Goal: Task Accomplishment & Management: Manage account settings

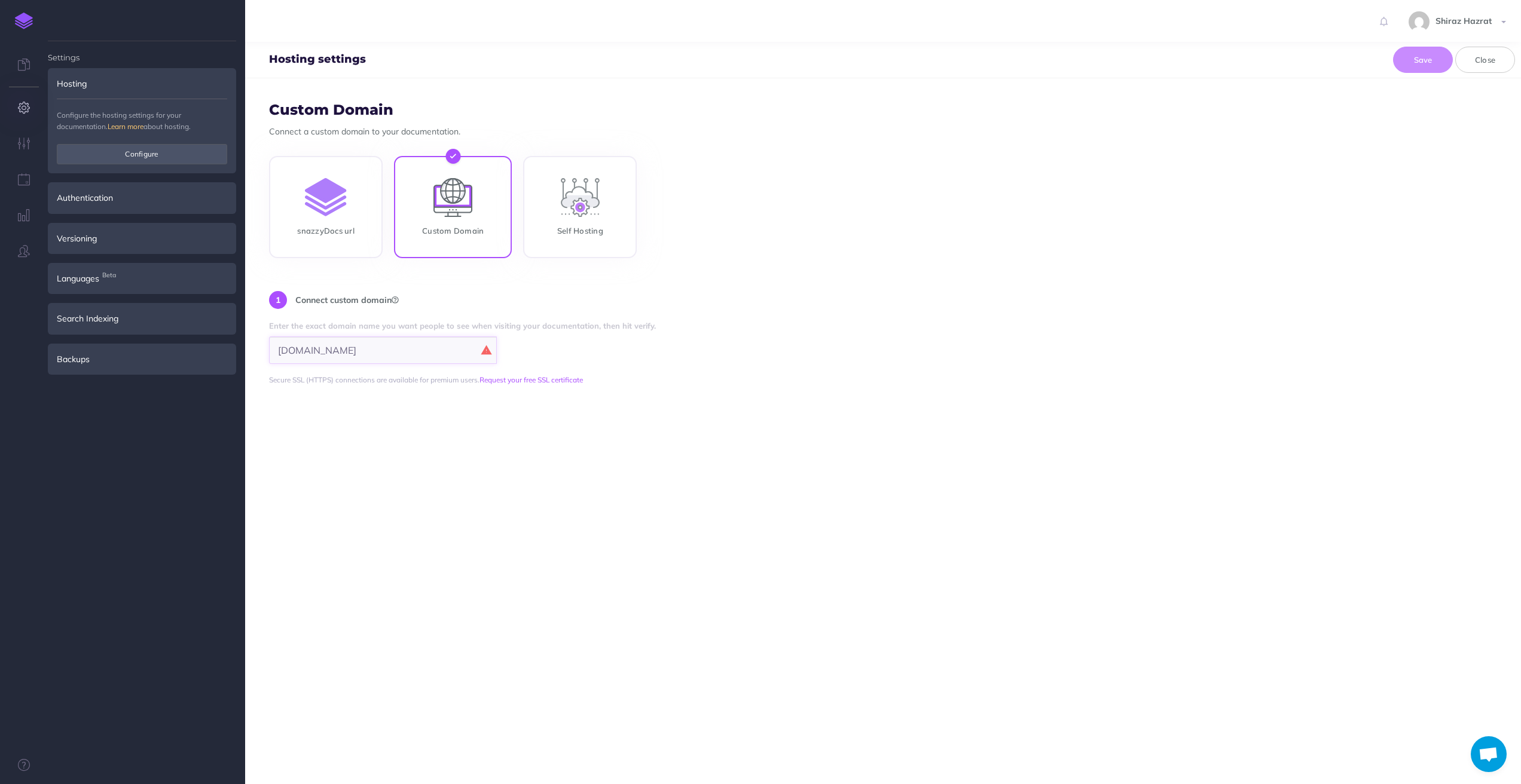
click at [390, 357] on input "[DOMAIN_NAME]" at bounding box center [383, 350] width 228 height 27
drag, startPoint x: 278, startPoint y: 353, endPoint x: 382, endPoint y: 350, distance: 104.0
click at [348, 350] on input "[DOMAIN_NAME]" at bounding box center [383, 350] width 228 height 27
click at [384, 350] on input "docs.spotgenius.com" at bounding box center [383, 350] width 228 height 27
click at [390, 350] on input "docs.spotgenius.com" at bounding box center [383, 350] width 228 height 27
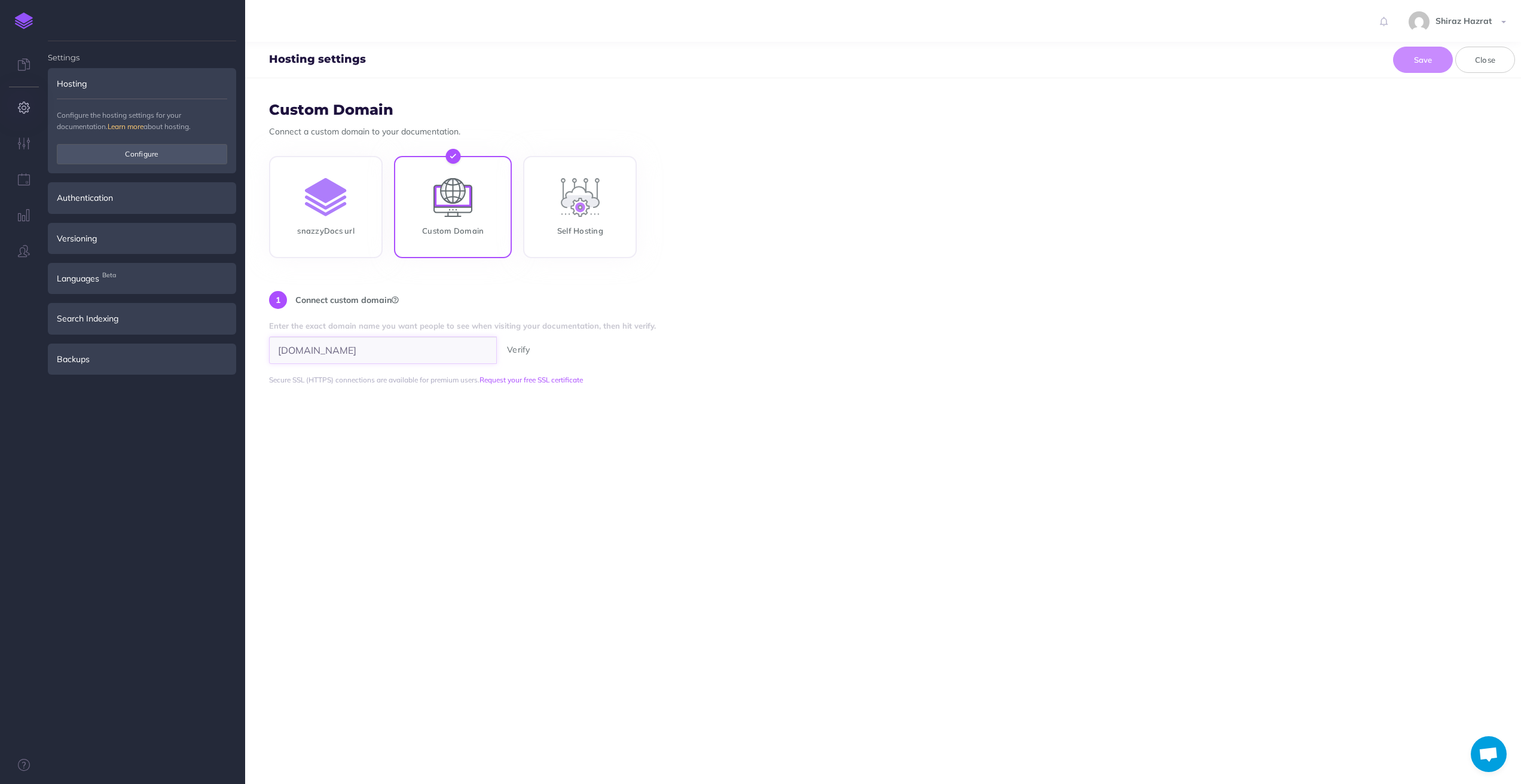
type input "docs.spotgenius.com"
click at [523, 348] on button "Verify" at bounding box center [518, 350] width 37 height 13
click at [396, 353] on input "[DOMAIN_NAME]" at bounding box center [383, 350] width 228 height 27
click at [309, 220] on input "snazzyDocs url" at bounding box center [326, 209] width 114 height 102
radio input "true"
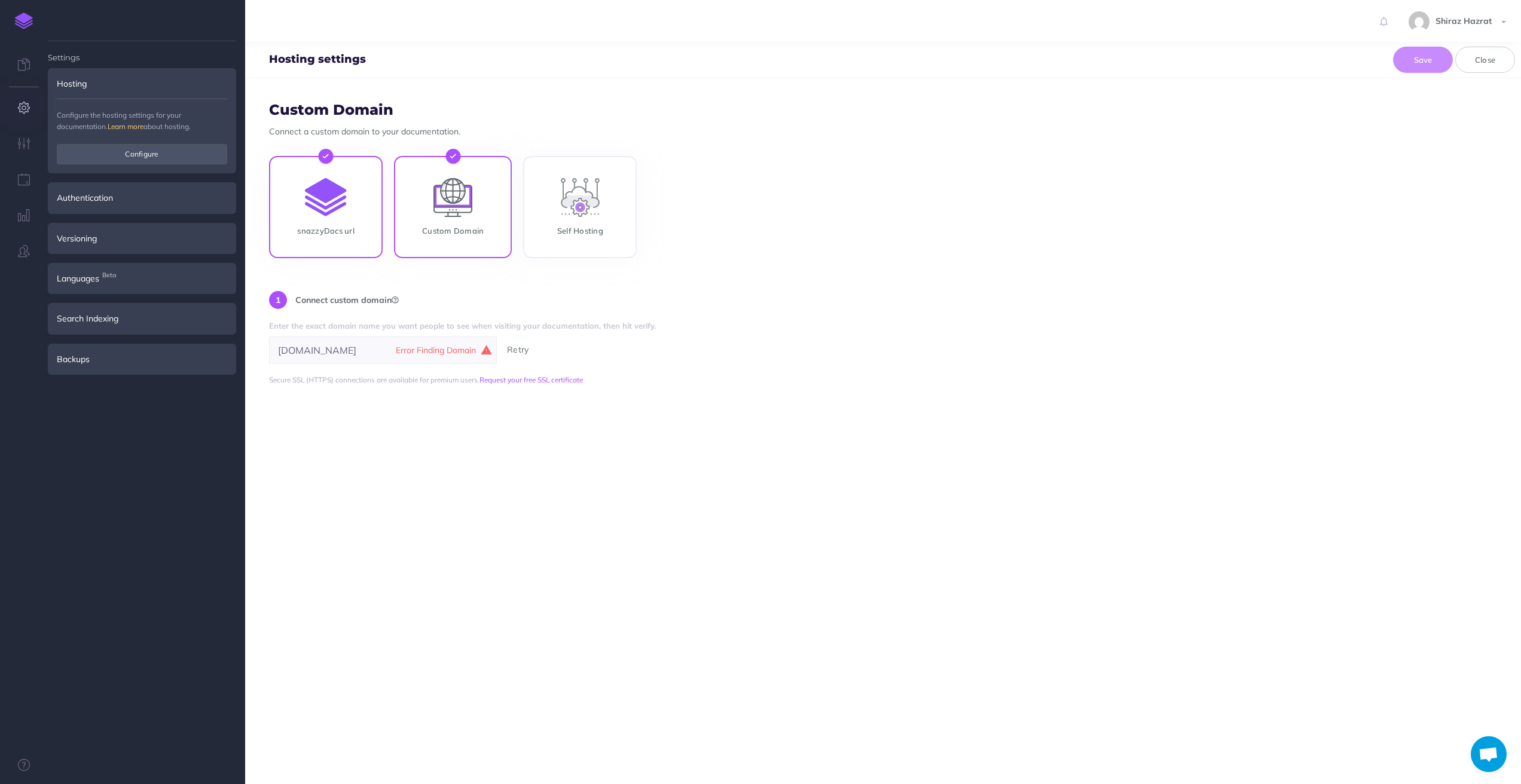
radio input "false"
type input "spotgenius"
click at [443, 193] on input "Custom Domain" at bounding box center [453, 209] width 118 height 102
radio input "true"
radio input "false"
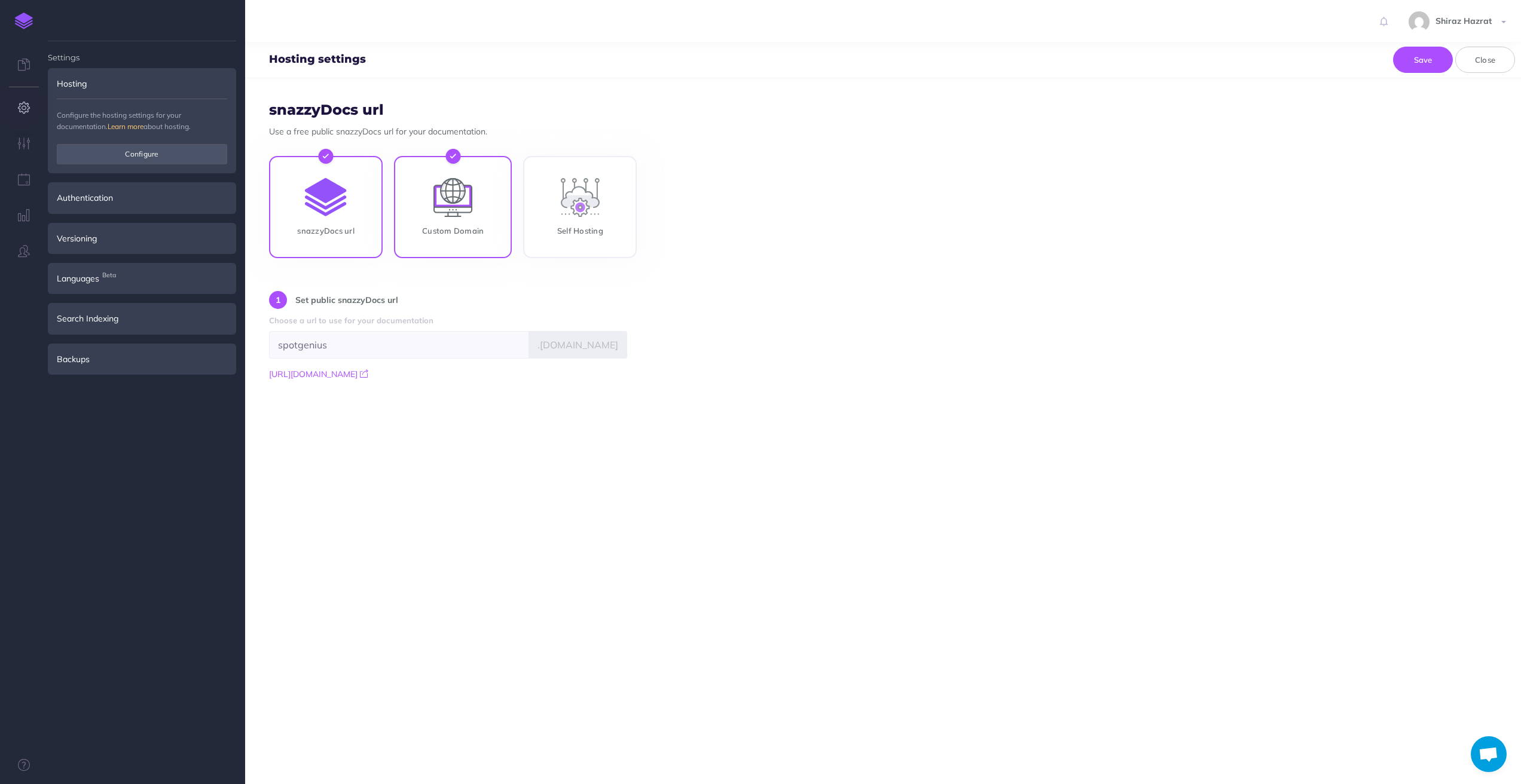
type input "[DOMAIN_NAME]"
click at [368, 350] on input "[DOMAIN_NAME]" at bounding box center [383, 350] width 228 height 27
click at [421, 434] on form "Custom Domain Connect a custom domain to your documentation. snazzyDocs url Cus…" at bounding box center [882, 431] width 1275 height 705
click at [412, 353] on input "search" at bounding box center [383, 350] width 228 height 27
paste input "[DOMAIN_NAME]"
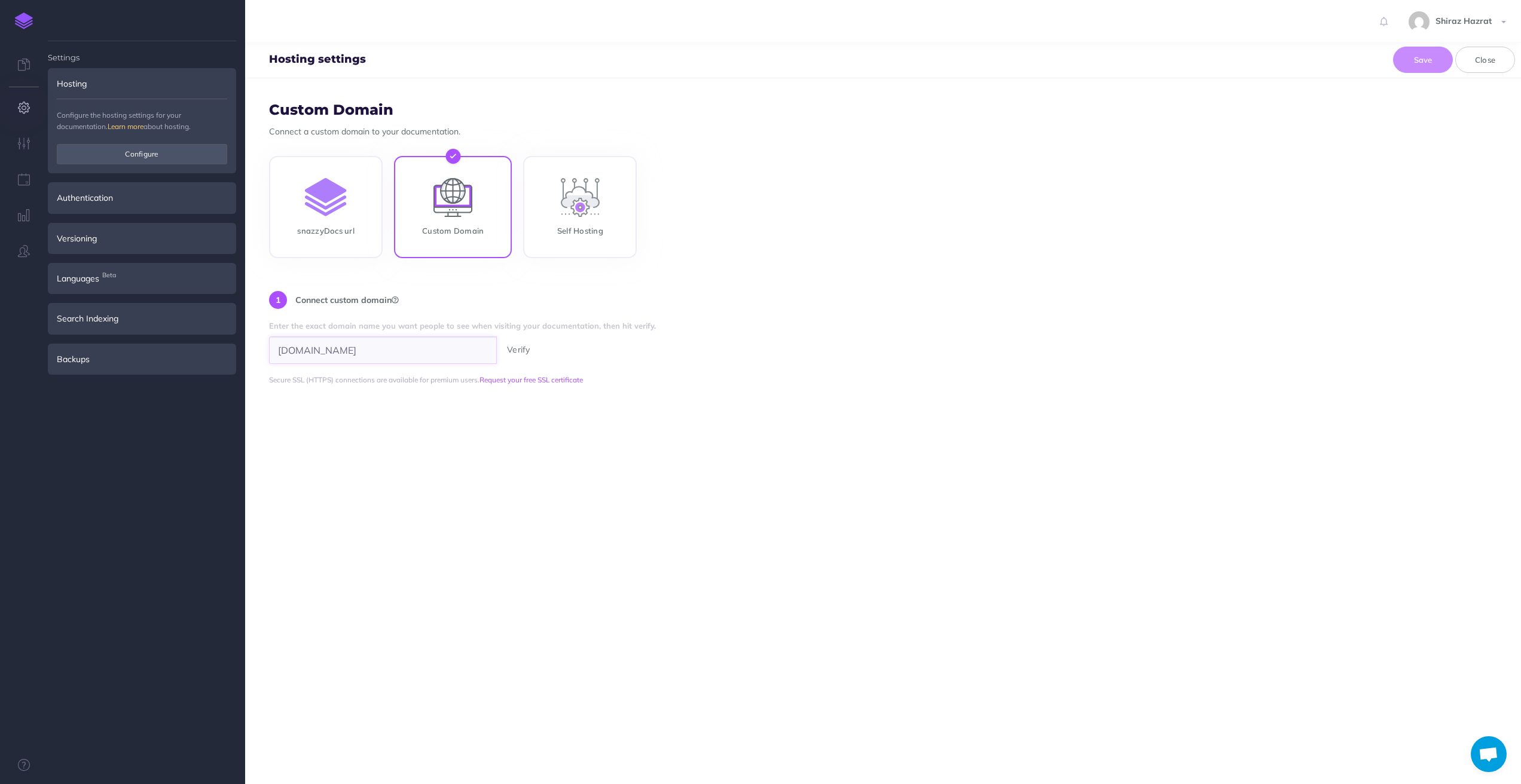
type input "[DOMAIN_NAME]"
click at [519, 348] on button "Verify" at bounding box center [518, 350] width 37 height 13
click at [547, 381] on link "Request your free SSL certificate" at bounding box center [531, 380] width 104 height 9
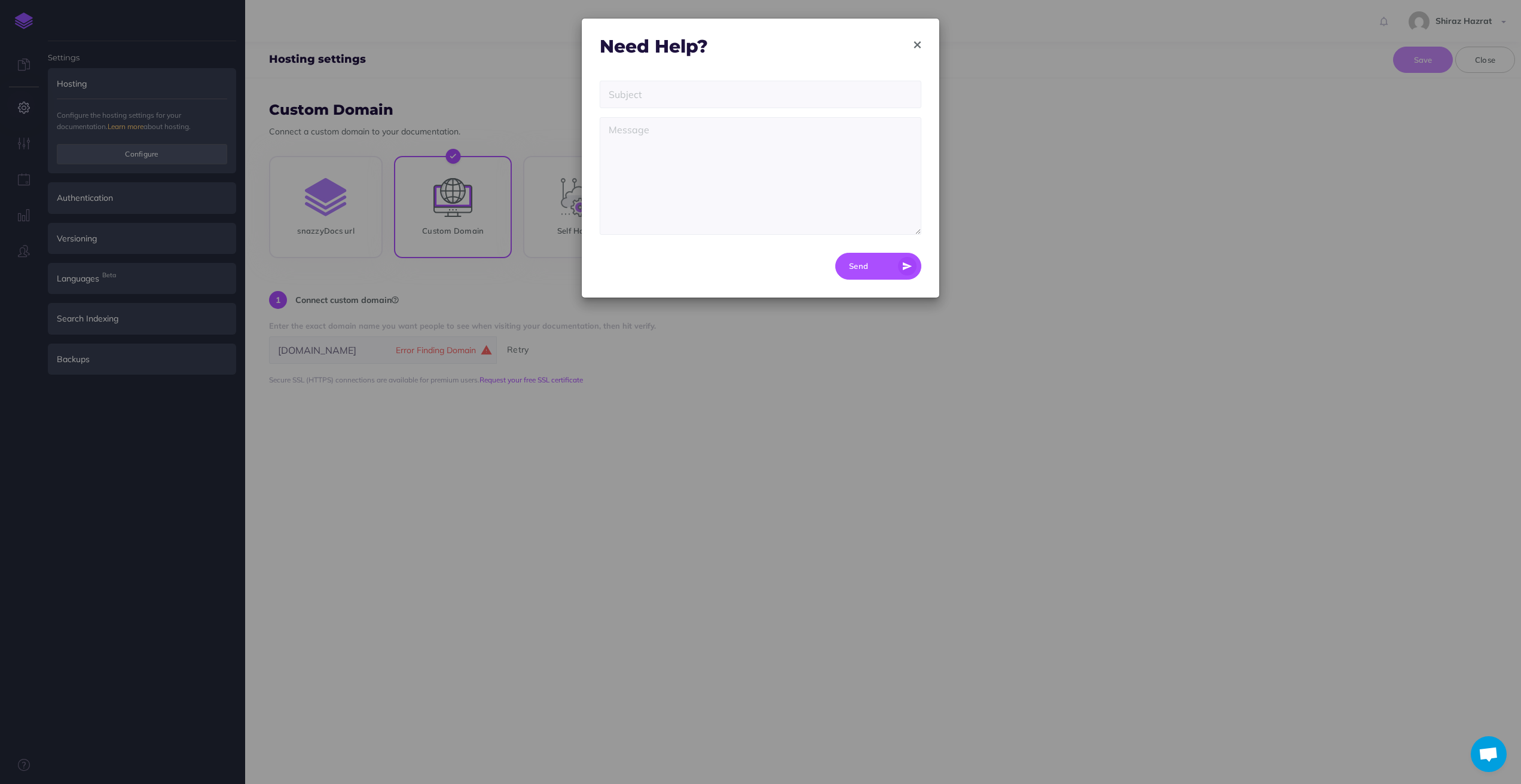
click at [917, 45] on icon "button" at bounding box center [917, 44] width 7 height 8
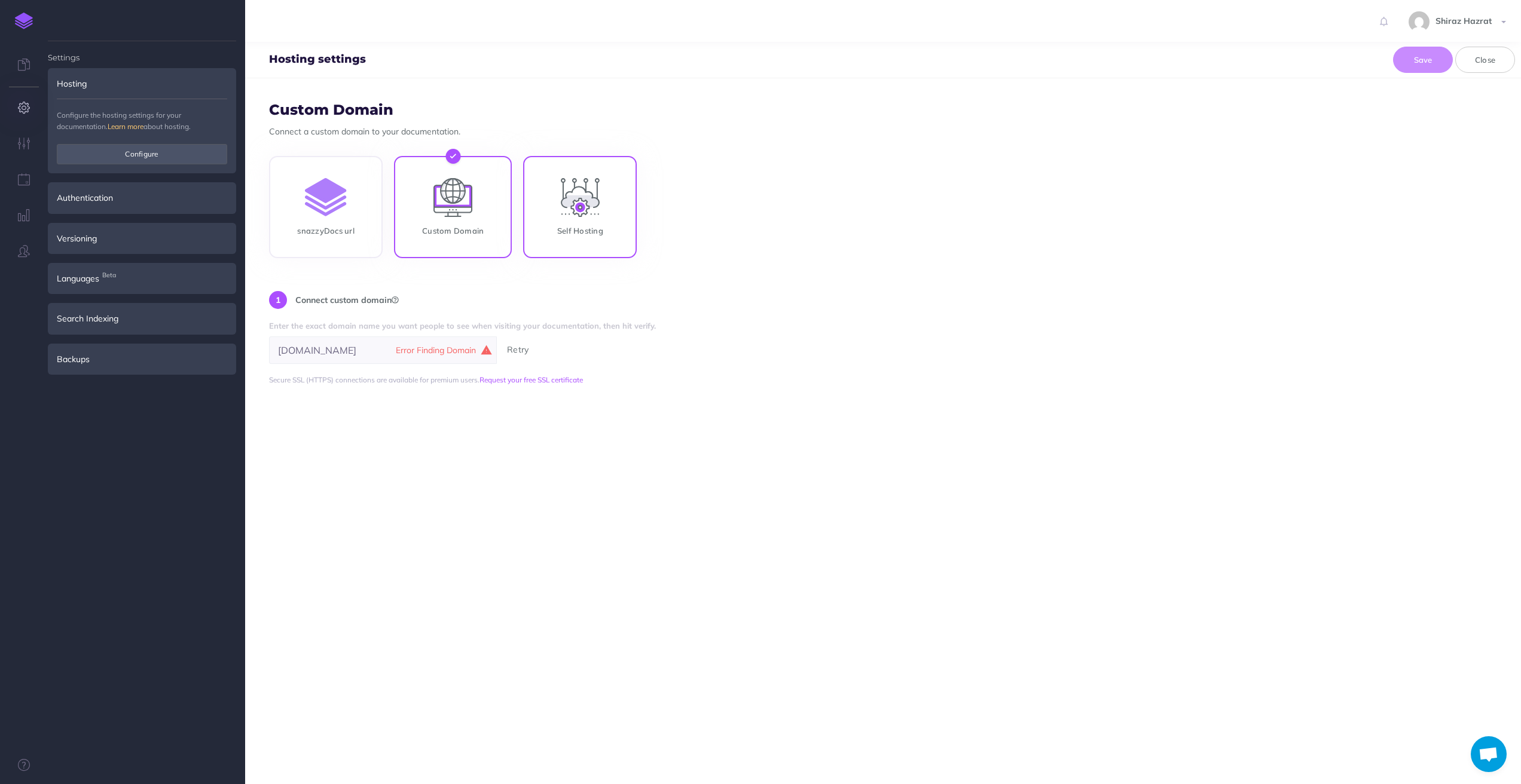
click at [584, 231] on input "Self Hosting" at bounding box center [580, 209] width 114 height 102
radio input "true"
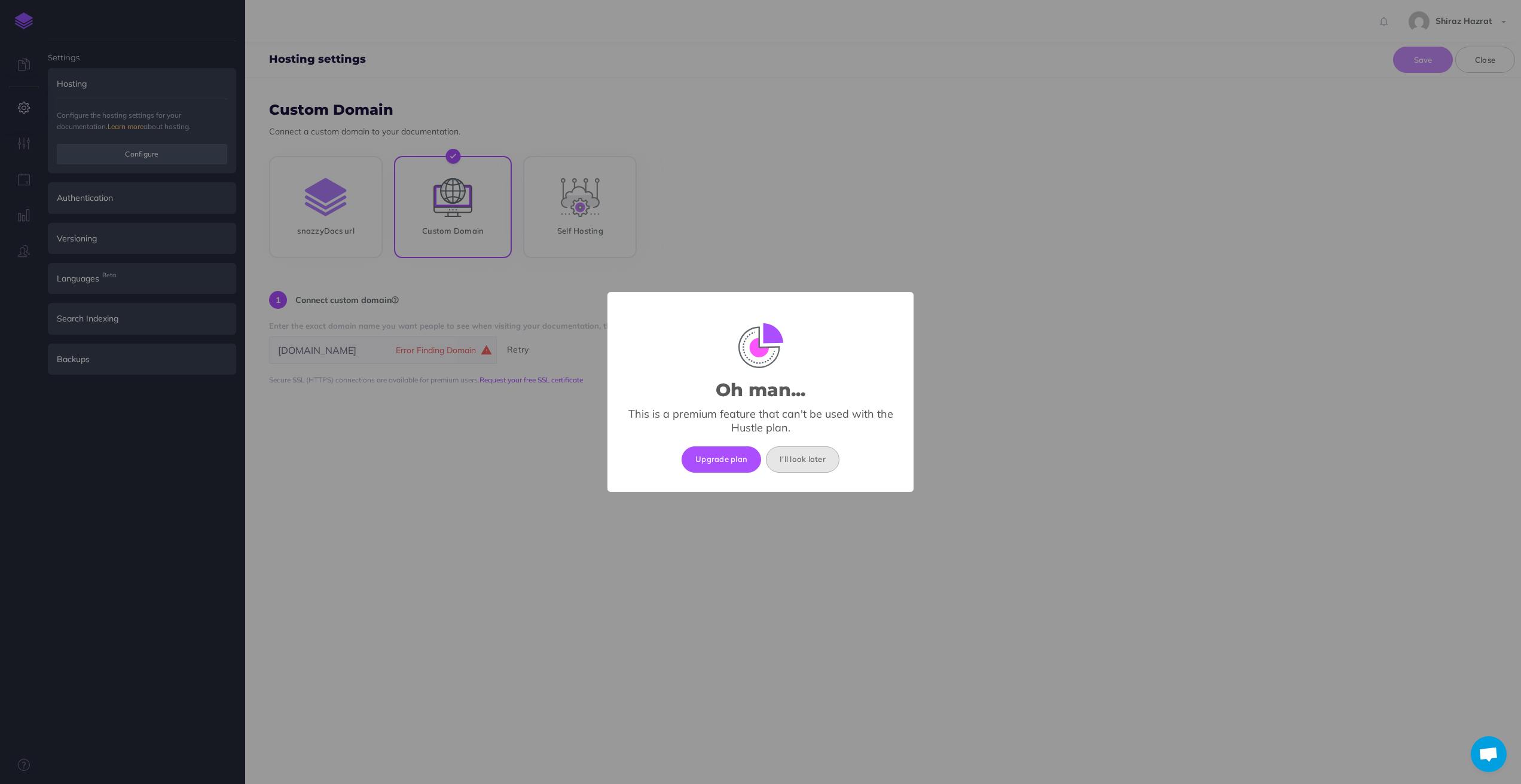
click at [818, 464] on button "I'll look later" at bounding box center [803, 459] width 74 height 26
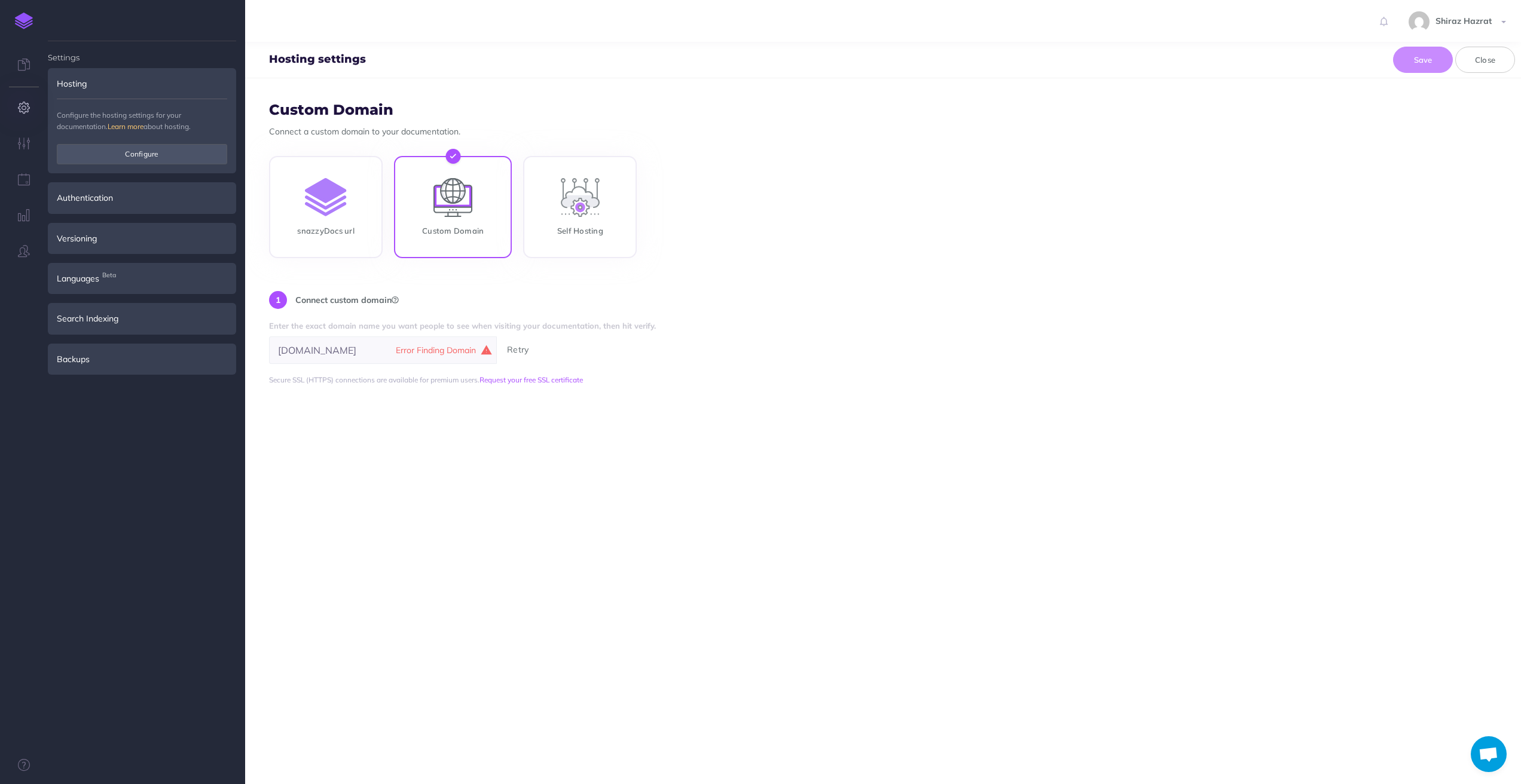
click at [464, 231] on input "Custom Domain" at bounding box center [453, 209] width 118 height 102
click at [613, 241] on input "Self Hosting" at bounding box center [580, 209] width 114 height 102
radio input "true"
radio input "false"
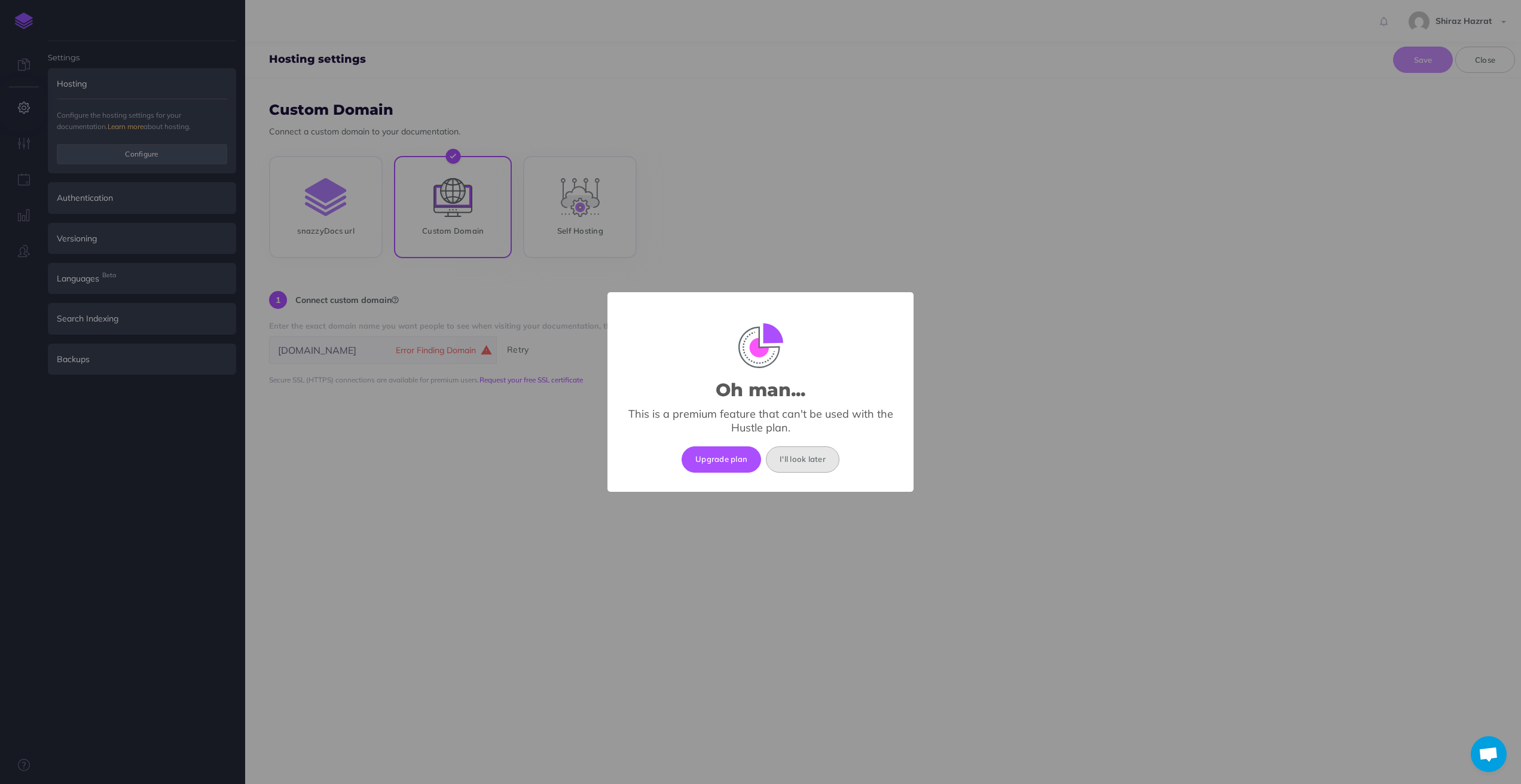
click at [809, 459] on button "I'll look later" at bounding box center [803, 459] width 74 height 26
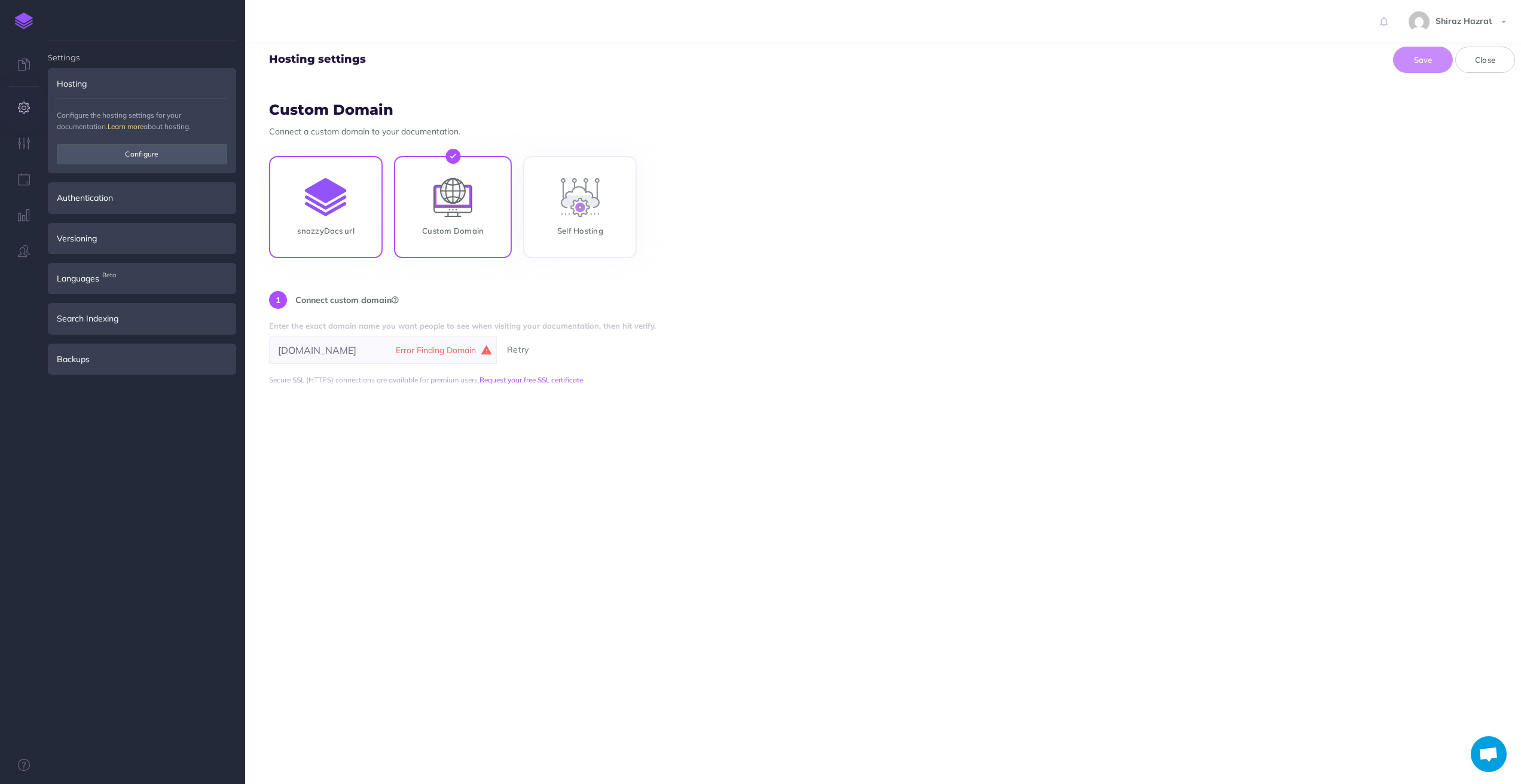
click at [329, 190] on input "snazzyDocs url" at bounding box center [326, 209] width 114 height 102
radio input "true"
radio input "false"
type input "spotgenius"
click at [448, 217] on input "Custom Domain" at bounding box center [453, 209] width 118 height 102
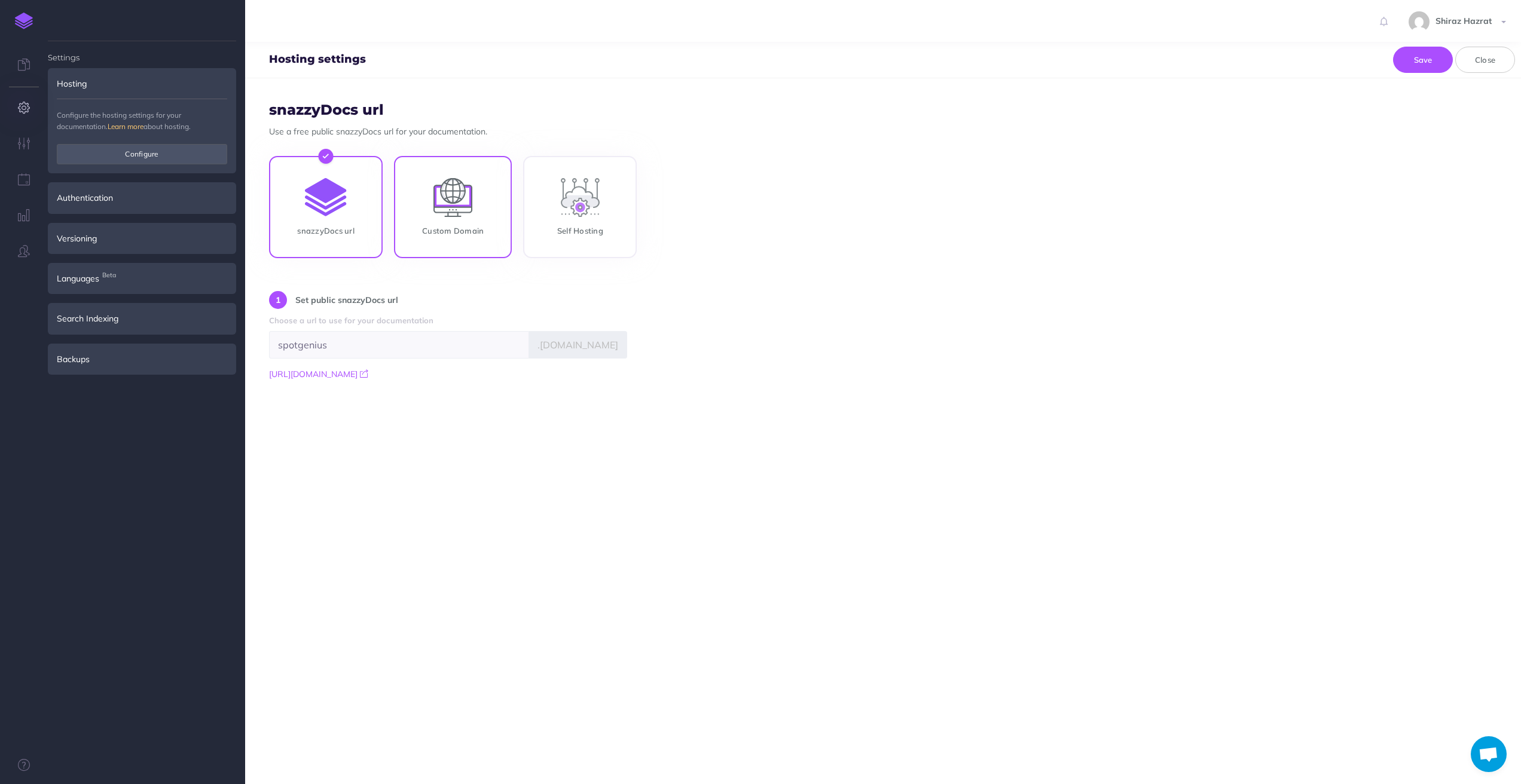
radio input "true"
radio input "false"
type input "[DOMAIN_NAME]"
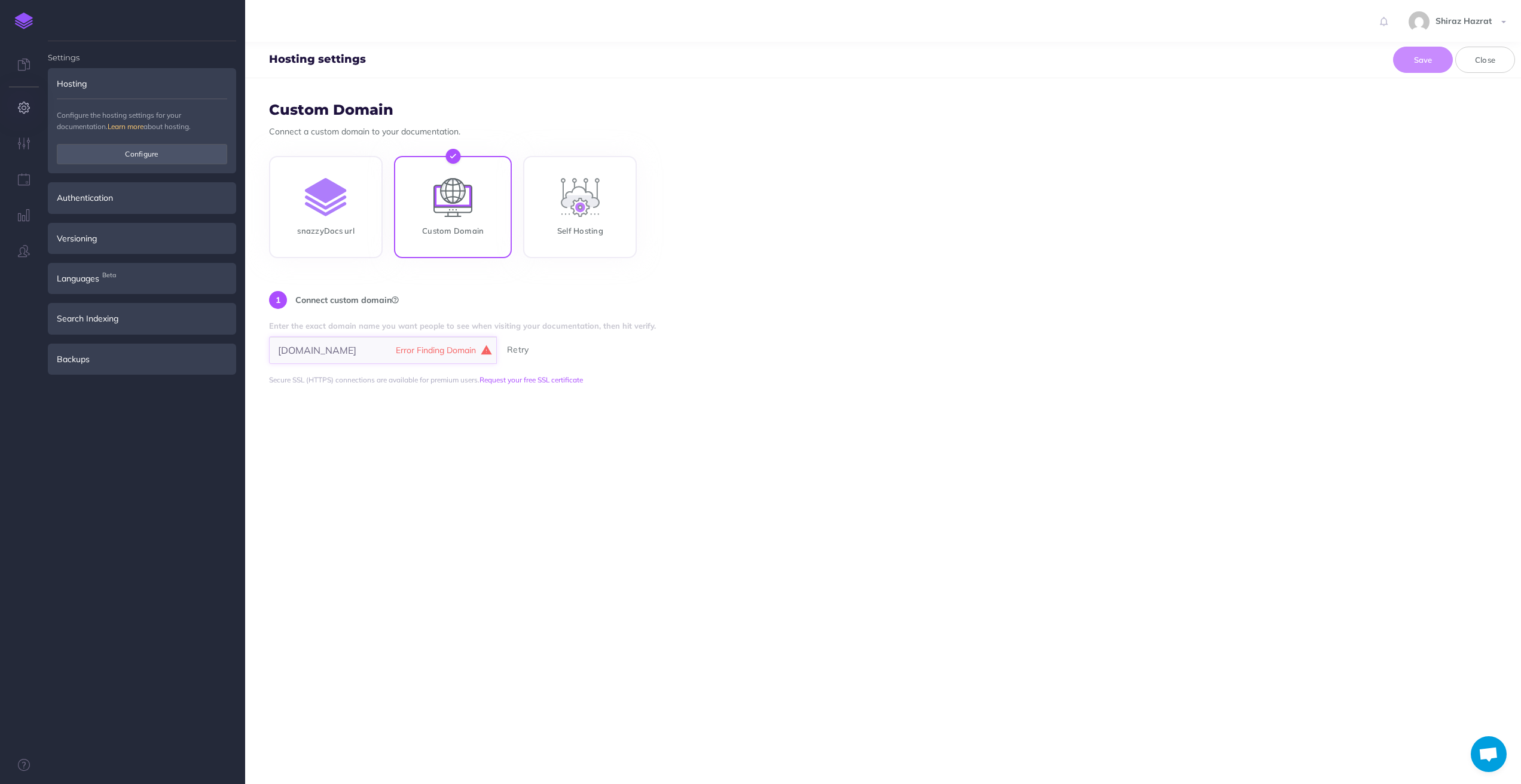
click at [382, 352] on input "[DOMAIN_NAME]" at bounding box center [383, 350] width 228 height 27
drag, startPoint x: 465, startPoint y: 461, endPoint x: 473, endPoint y: 456, distance: 9.4
click at [465, 461] on form "Custom Domain Connect a custom domain to your documentation. snazzyDocs url Cus…" at bounding box center [882, 431] width 1275 height 705
click at [523, 349] on button "Verify" at bounding box center [518, 350] width 37 height 13
drag, startPoint x: 379, startPoint y: 354, endPoint x: 266, endPoint y: 350, distance: 113.1
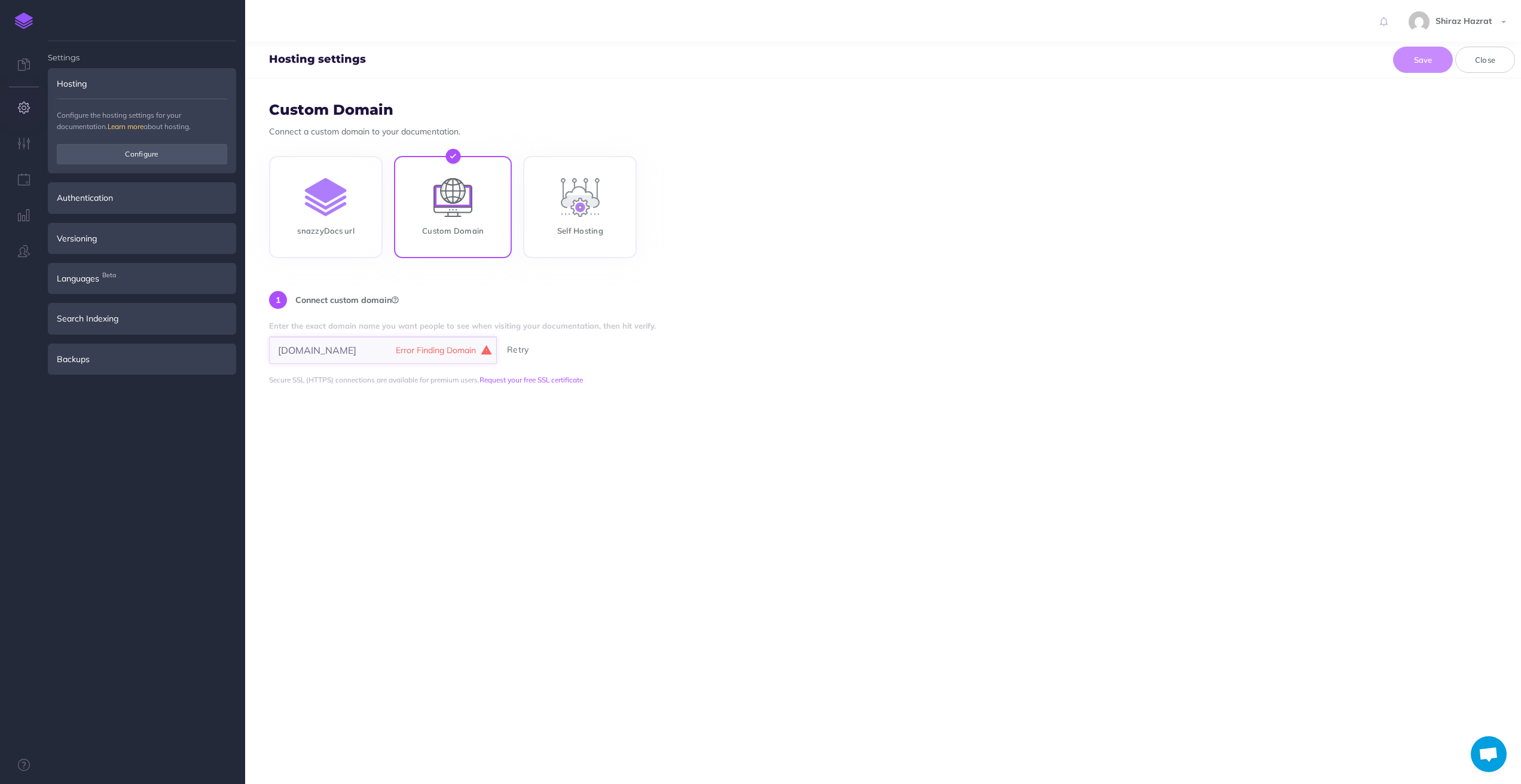
click at [279, 350] on input "[DOMAIN_NAME]" at bounding box center [383, 350] width 228 height 27
drag, startPoint x: 555, startPoint y: 396, endPoint x: 536, endPoint y: 370, distance: 32.2
click at [555, 395] on form "Custom Domain Connect a custom domain to your documentation. snazzyDocs url Cus…" at bounding box center [882, 431] width 1275 height 705
click at [523, 352] on button "Retry" at bounding box center [518, 350] width 36 height 13
click at [385, 353] on input "[DOMAIN_NAME]" at bounding box center [383, 350] width 228 height 27
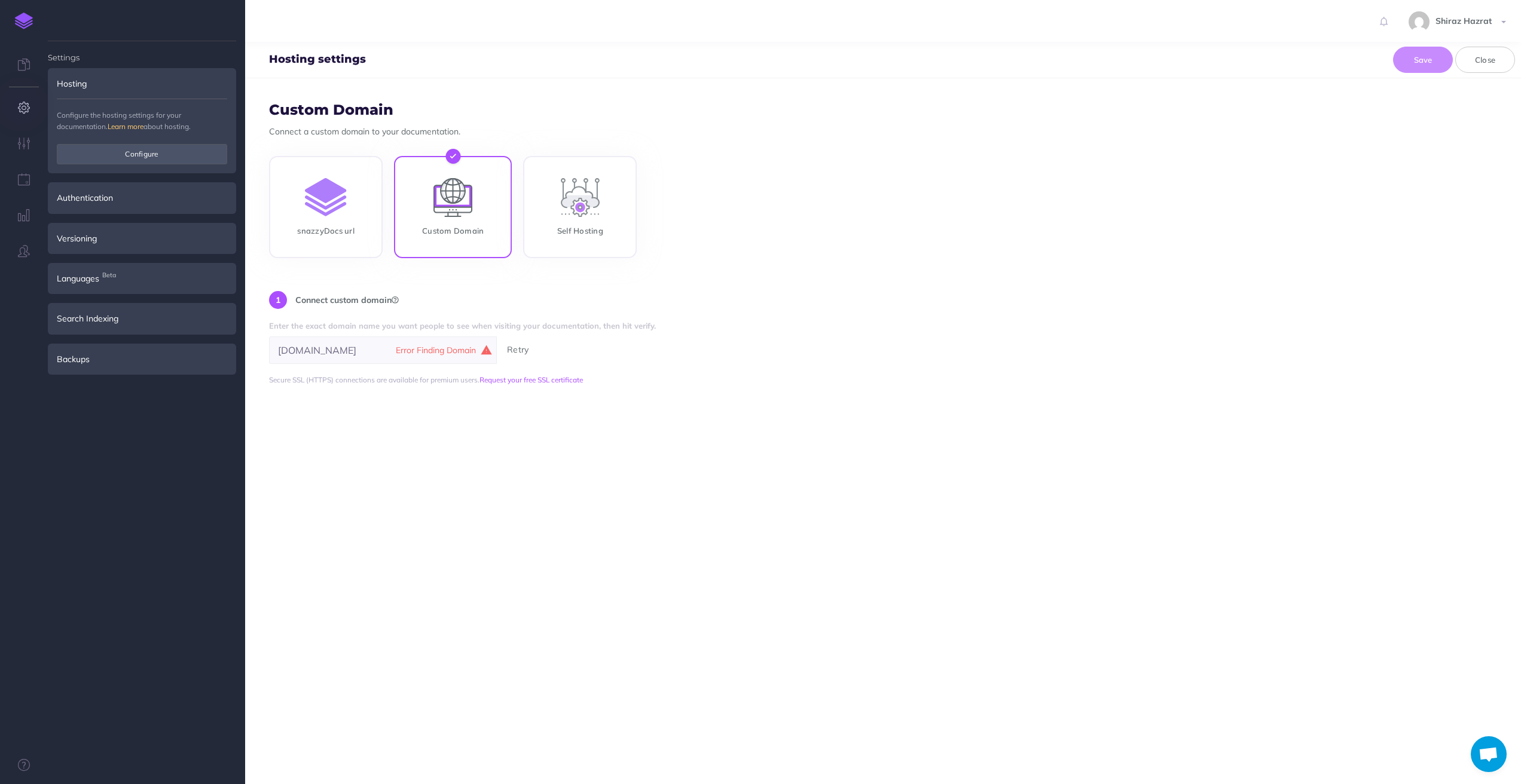
click at [574, 280] on form "Custom Domain Connect a custom domain to your documentation. snazzyDocs url Cus…" at bounding box center [882, 431] width 1275 height 705
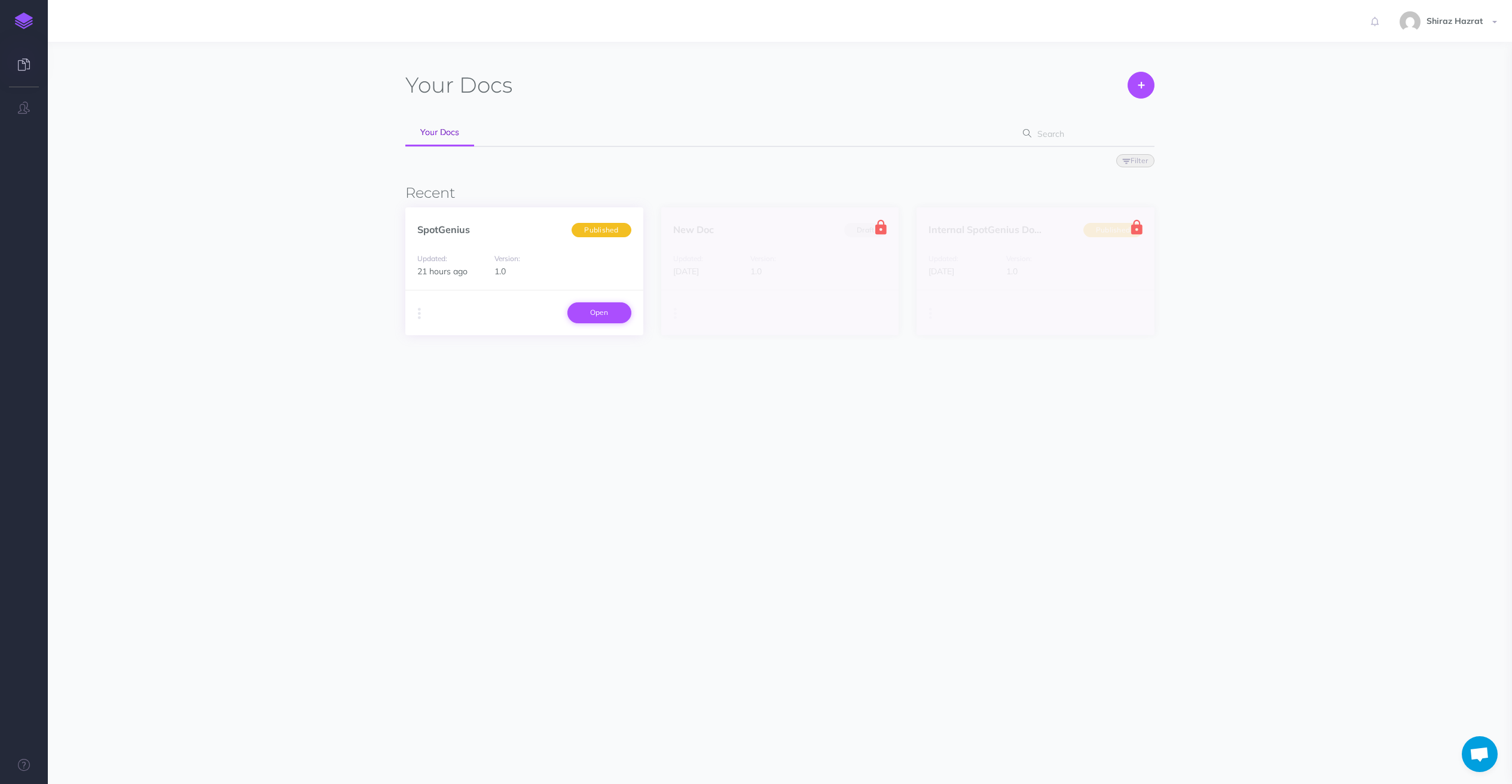
click at [594, 312] on link "Open" at bounding box center [599, 312] width 64 height 21
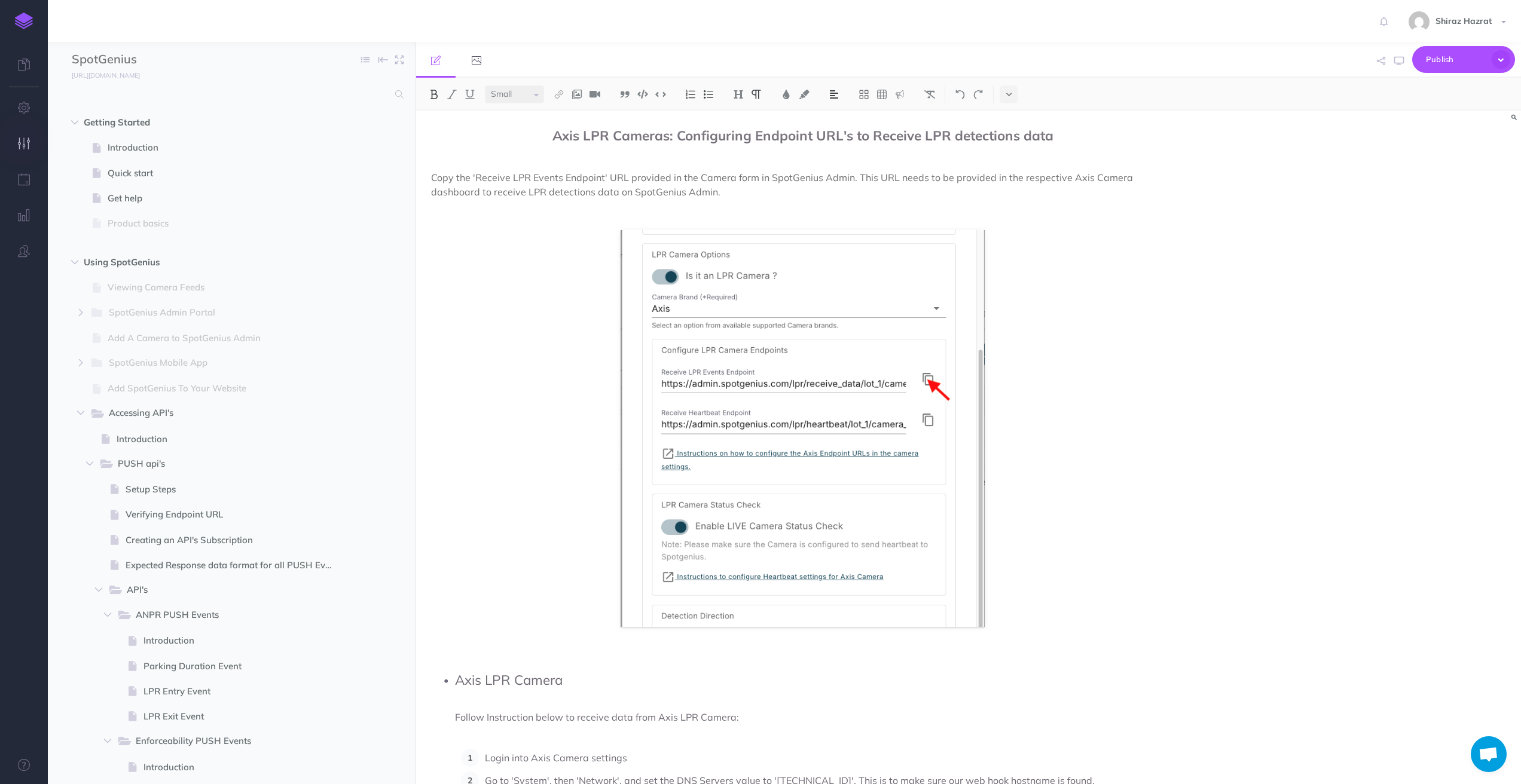
click at [21, 140] on icon "button" at bounding box center [24, 143] width 12 height 12
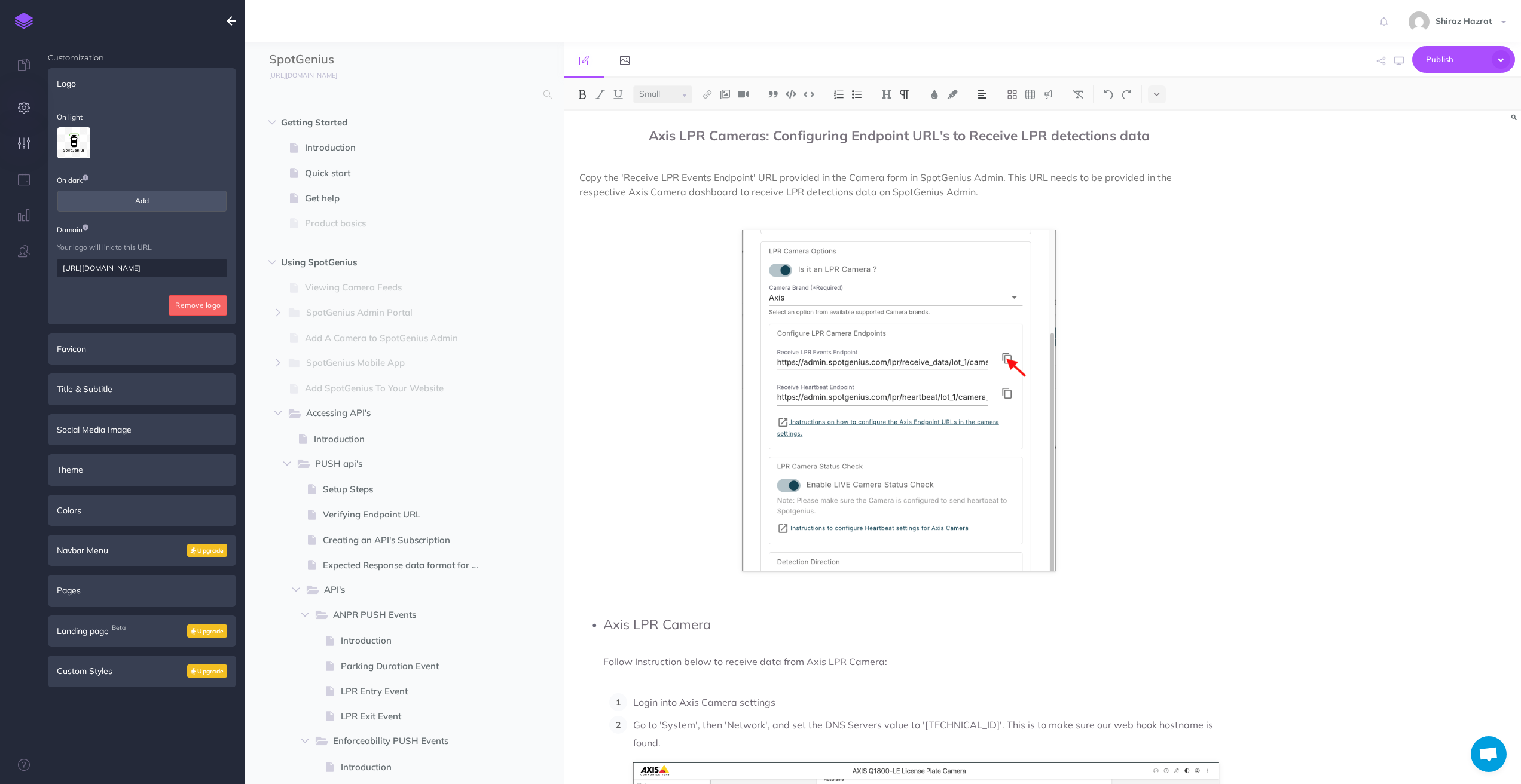
click at [21, 104] on icon "button" at bounding box center [24, 107] width 12 height 12
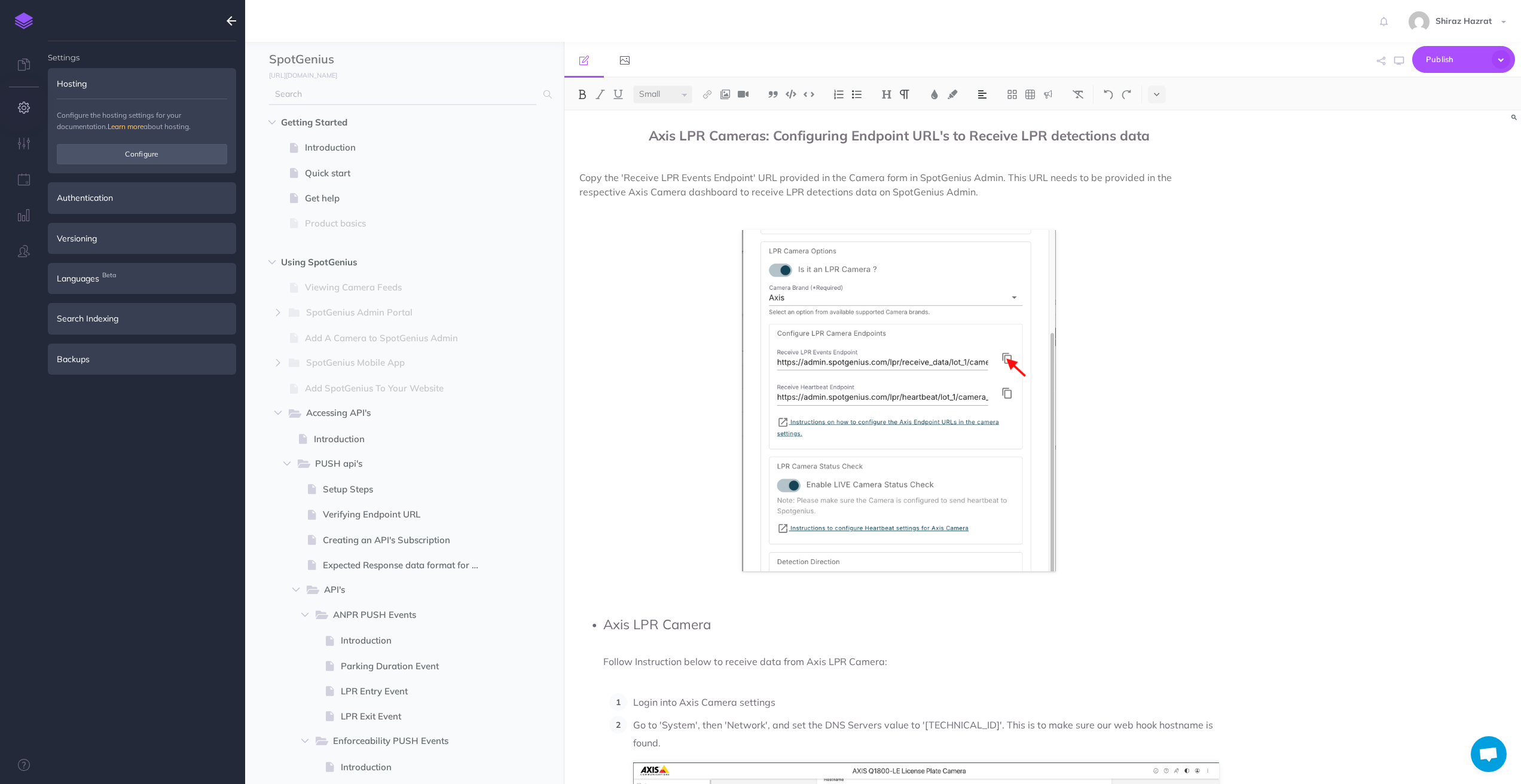
type input "shiraz.hazrat@visint.co"
click at [115, 148] on button "Configure" at bounding box center [142, 154] width 171 height 21
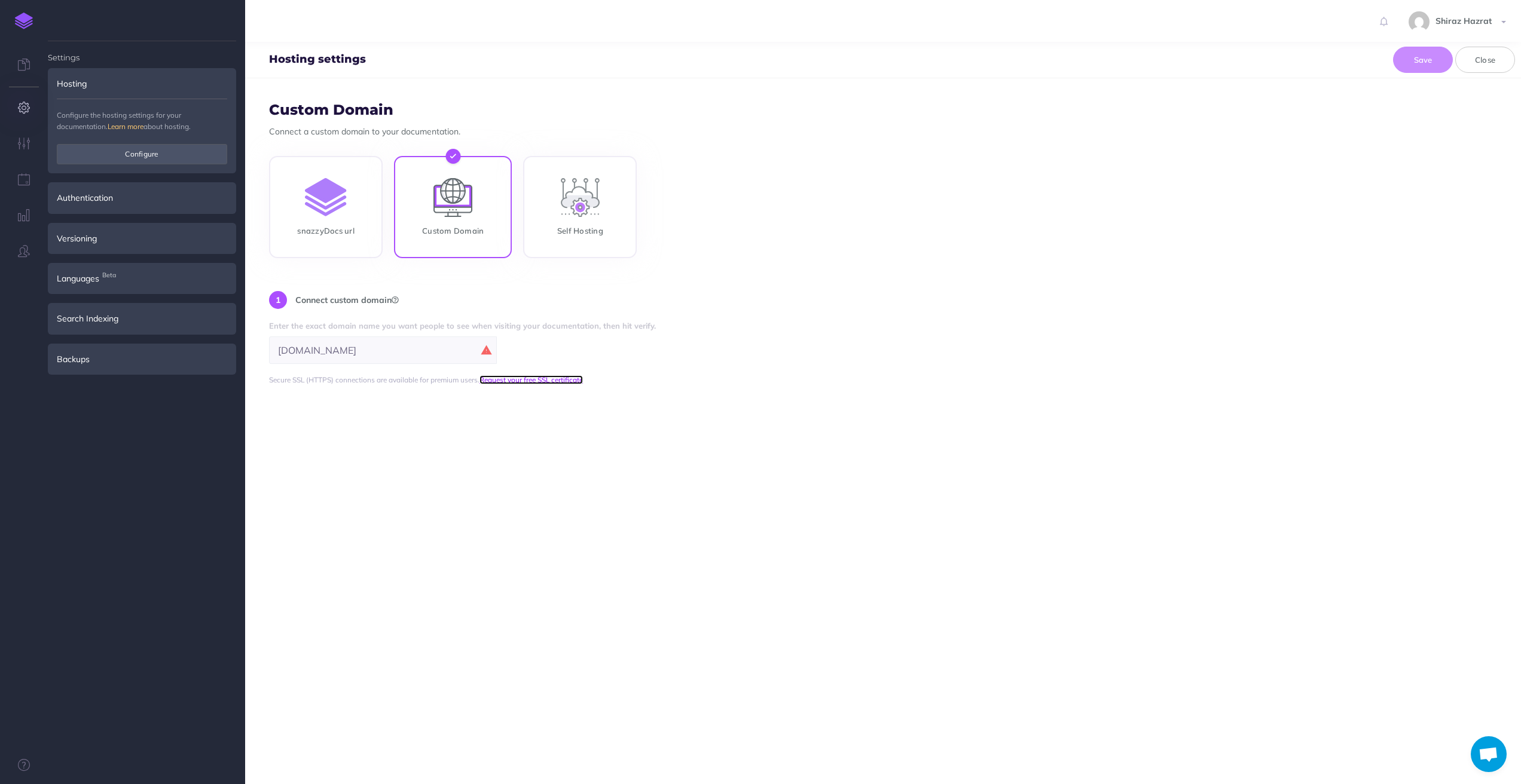
click at [543, 378] on link "Request your free SSL certificate" at bounding box center [531, 380] width 104 height 9
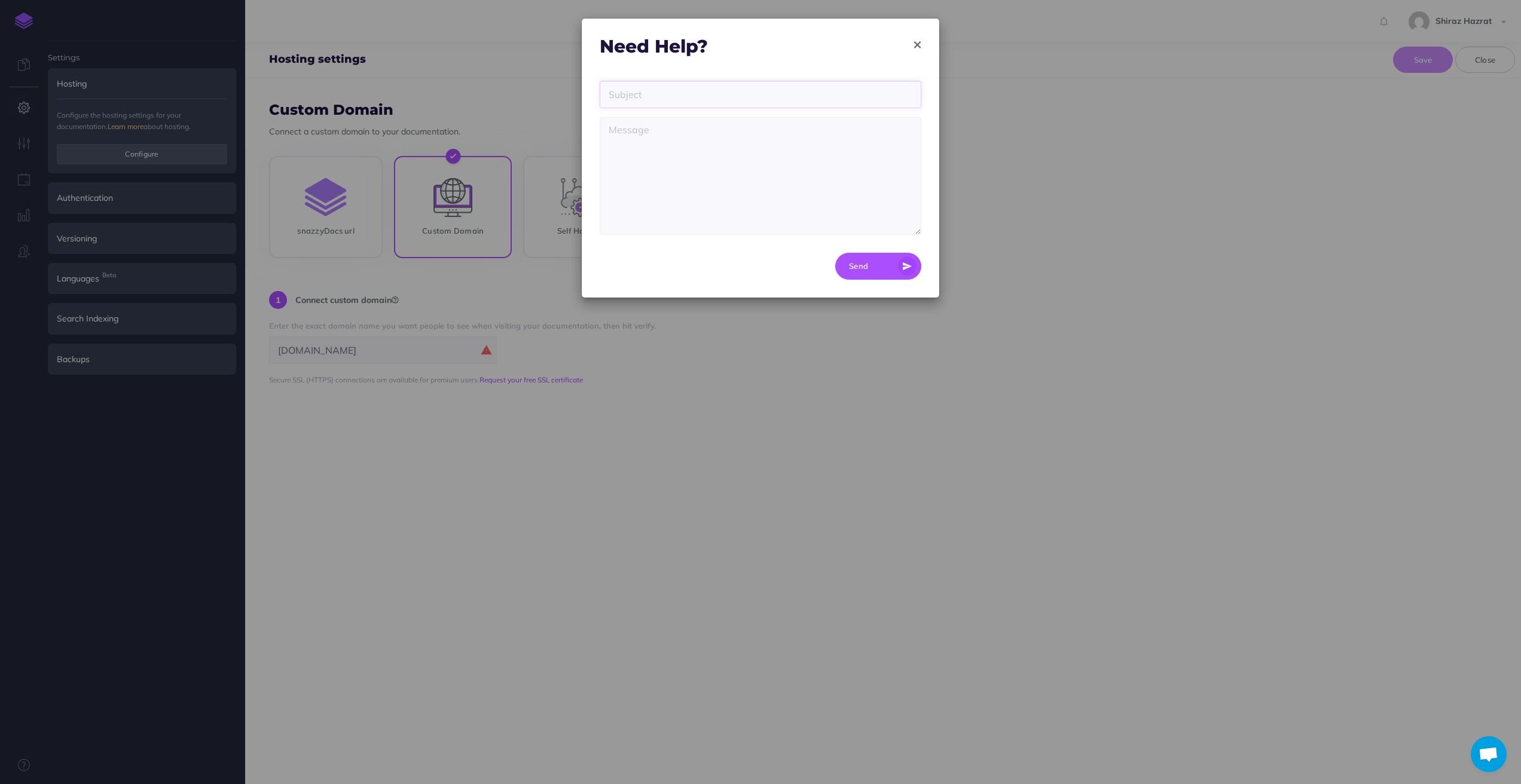
click at [725, 93] on input "text" at bounding box center [761, 94] width 322 height 27
type input "Hi need ssl certificate"
type textarea "Hi need ssl certificate"
click at [872, 260] on button "Send" at bounding box center [878, 266] width 86 height 27
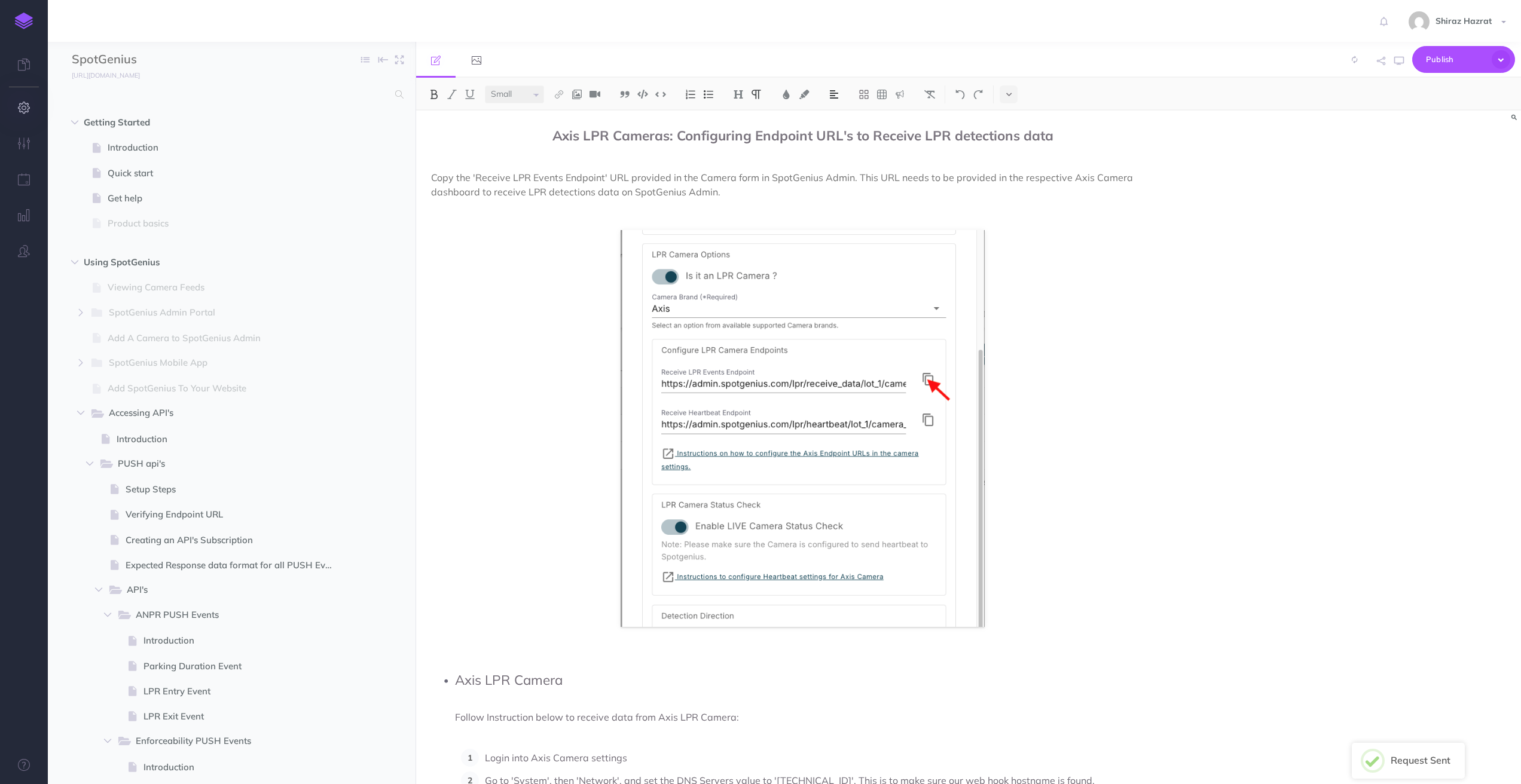
click at [20, 110] on icon "button" at bounding box center [24, 107] width 12 height 12
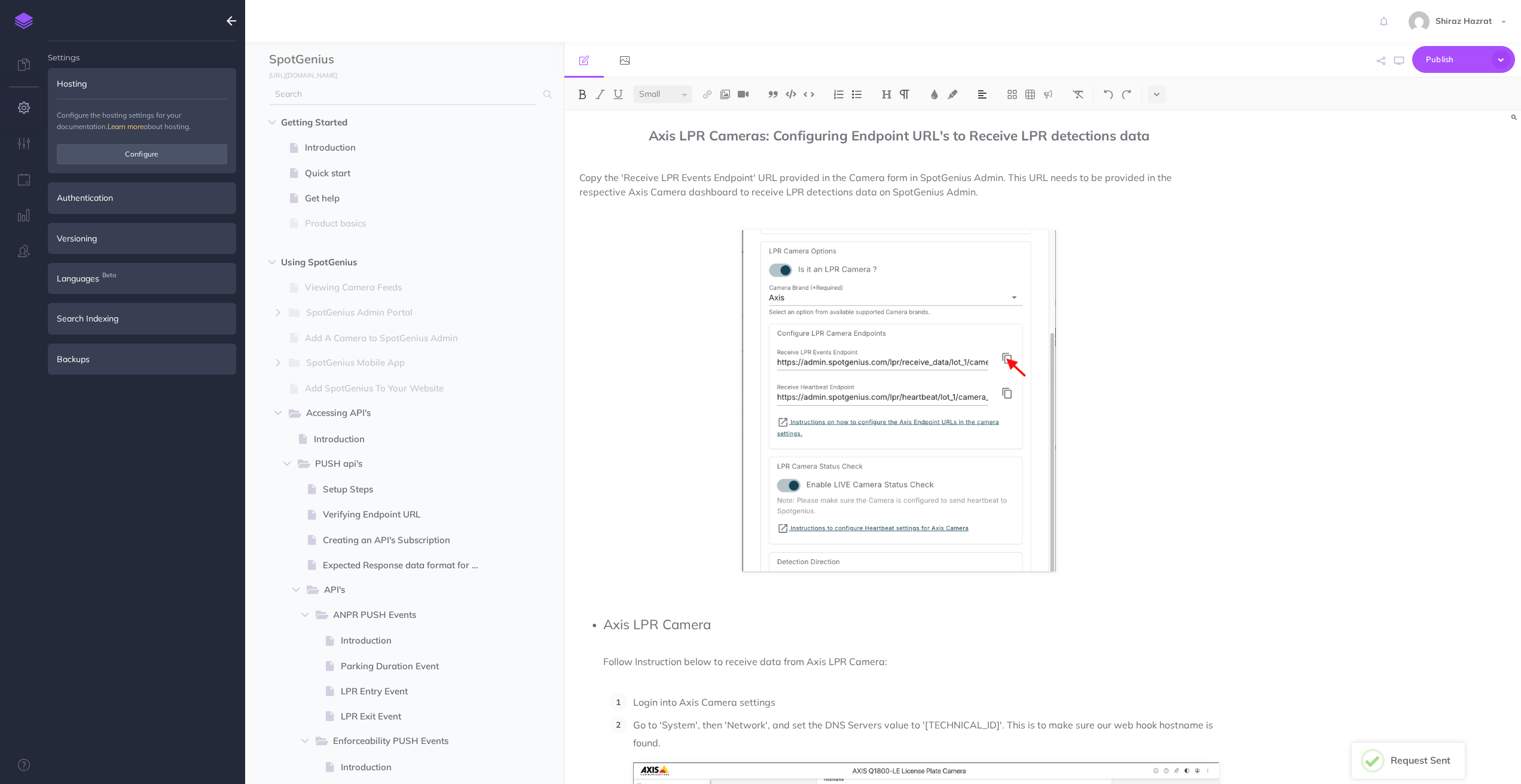
type input "[EMAIL_ADDRESS][DOMAIN_NAME]"
click at [143, 154] on button "Configure" at bounding box center [142, 154] width 171 height 21
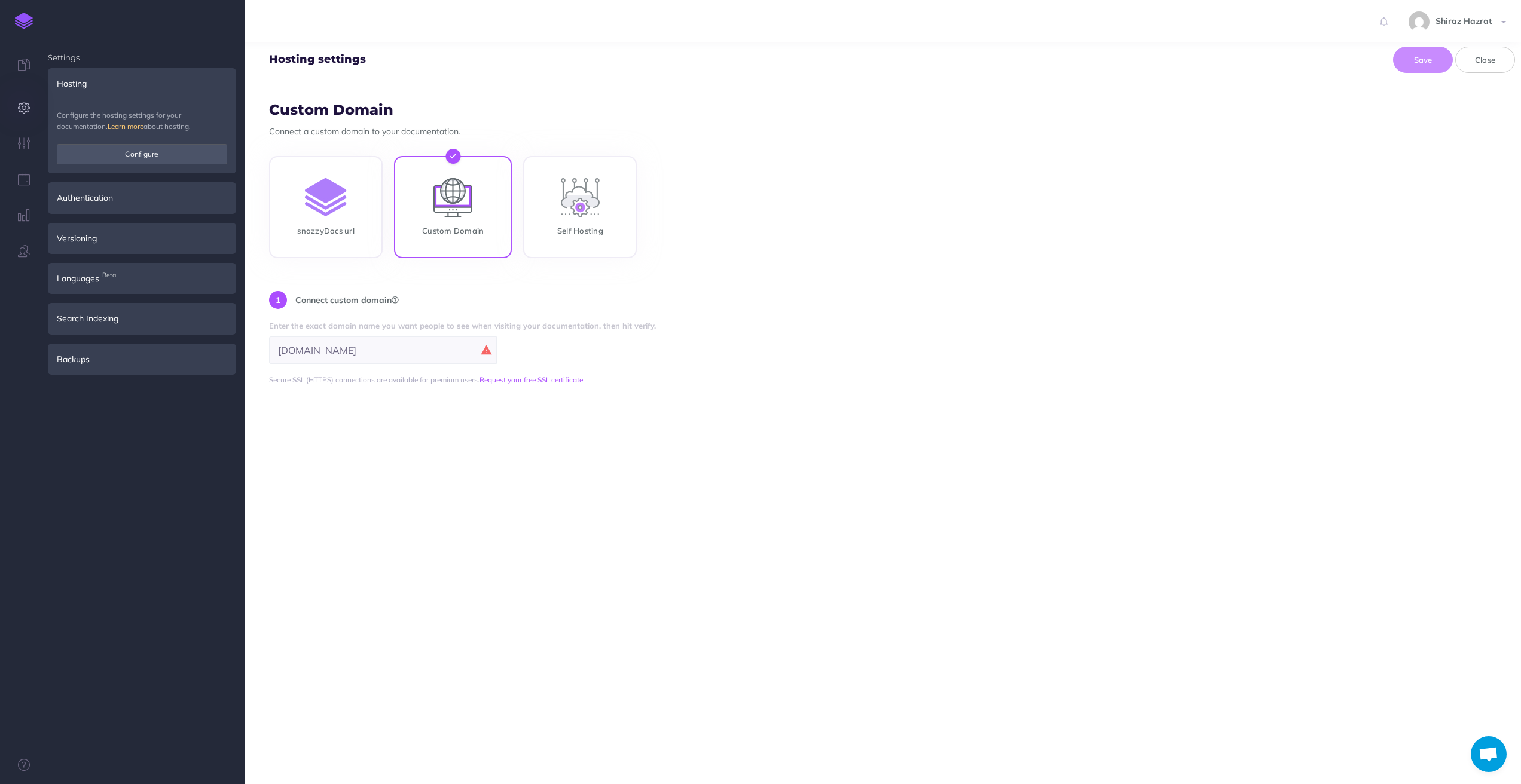
click at [476, 411] on form "Custom Domain Connect a custom domain to your documentation. snazzyDocs url Cus…" at bounding box center [882, 431] width 1275 height 705
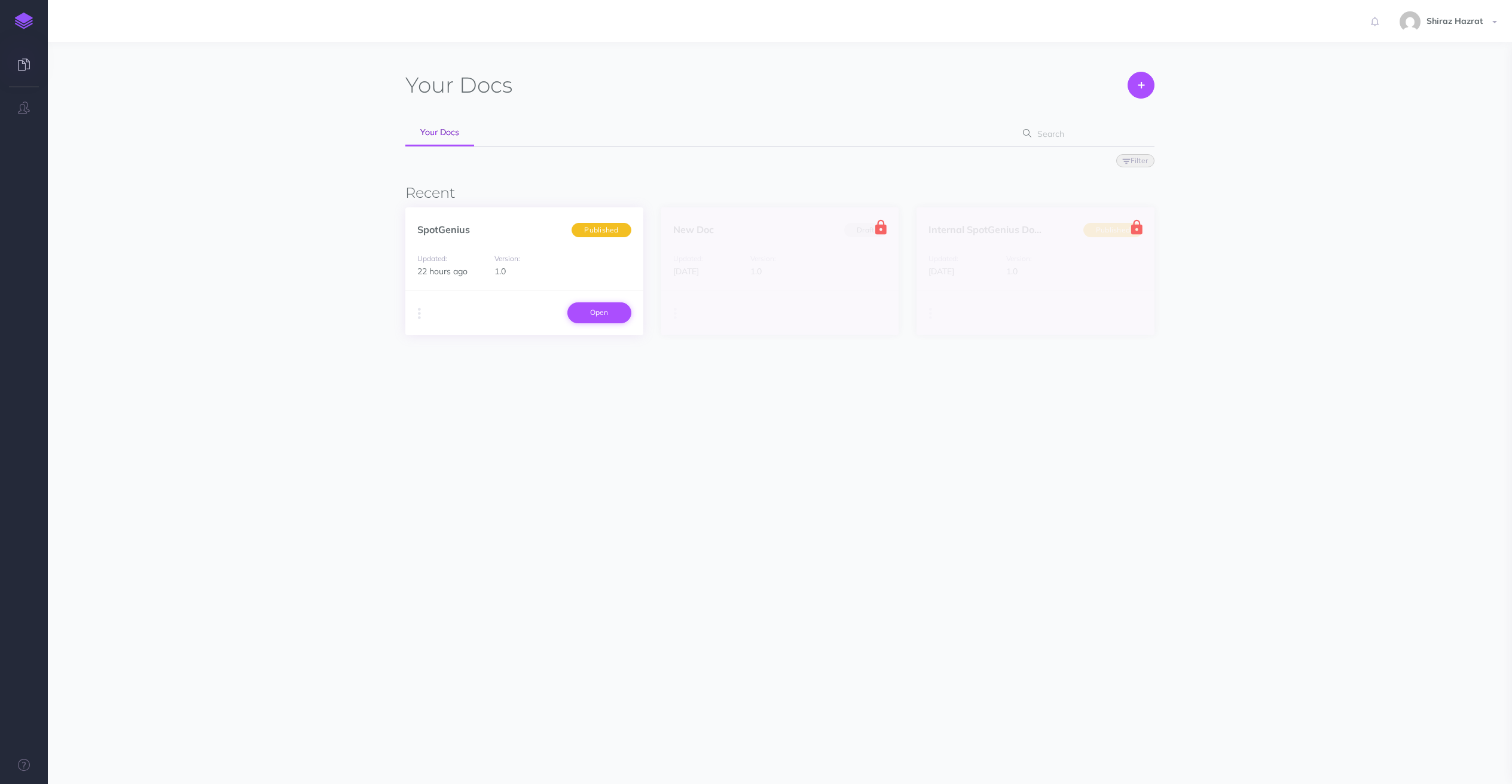
click at [600, 316] on link "Open" at bounding box center [599, 312] width 64 height 21
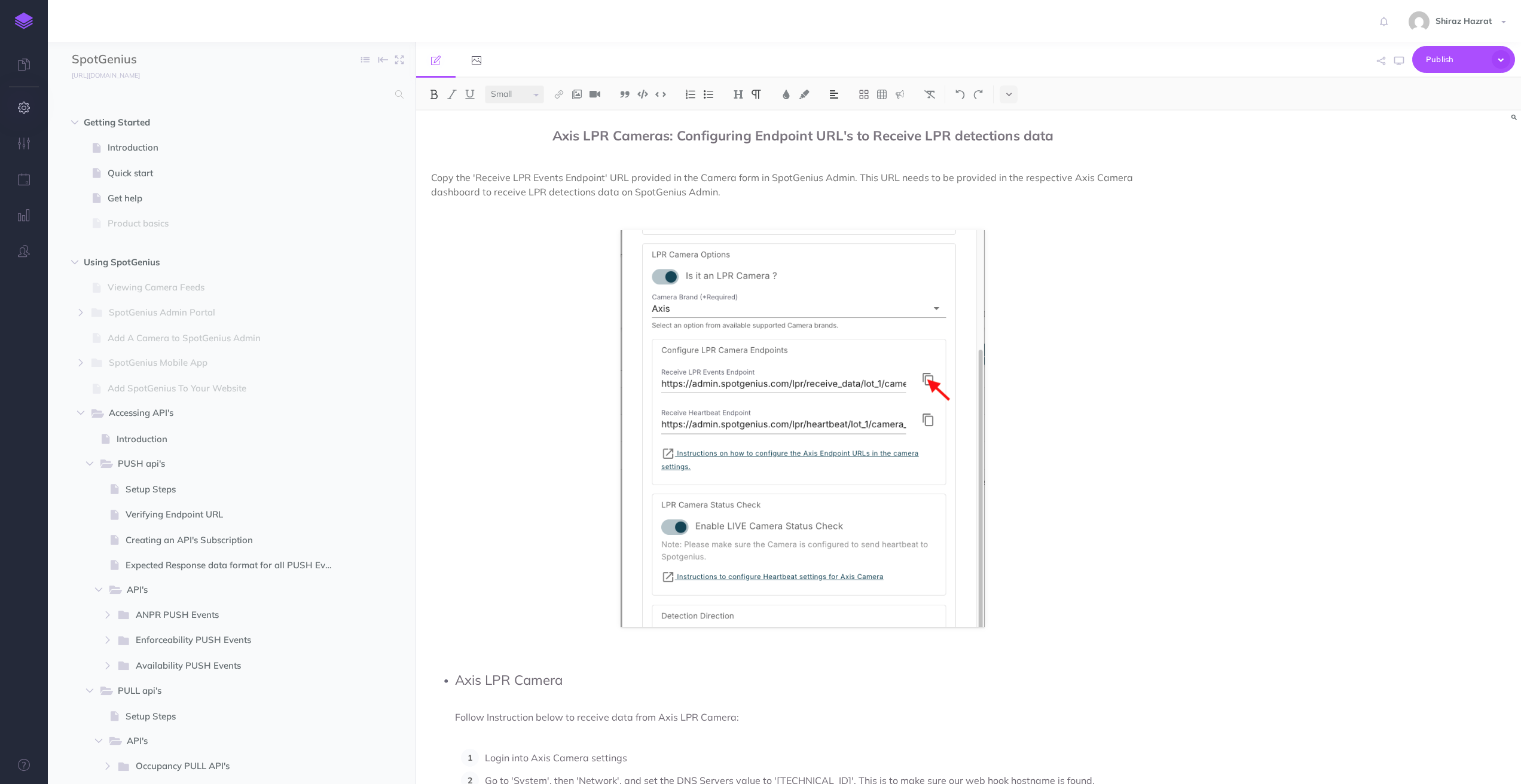
click at [18, 110] on icon "button" at bounding box center [24, 107] width 12 height 12
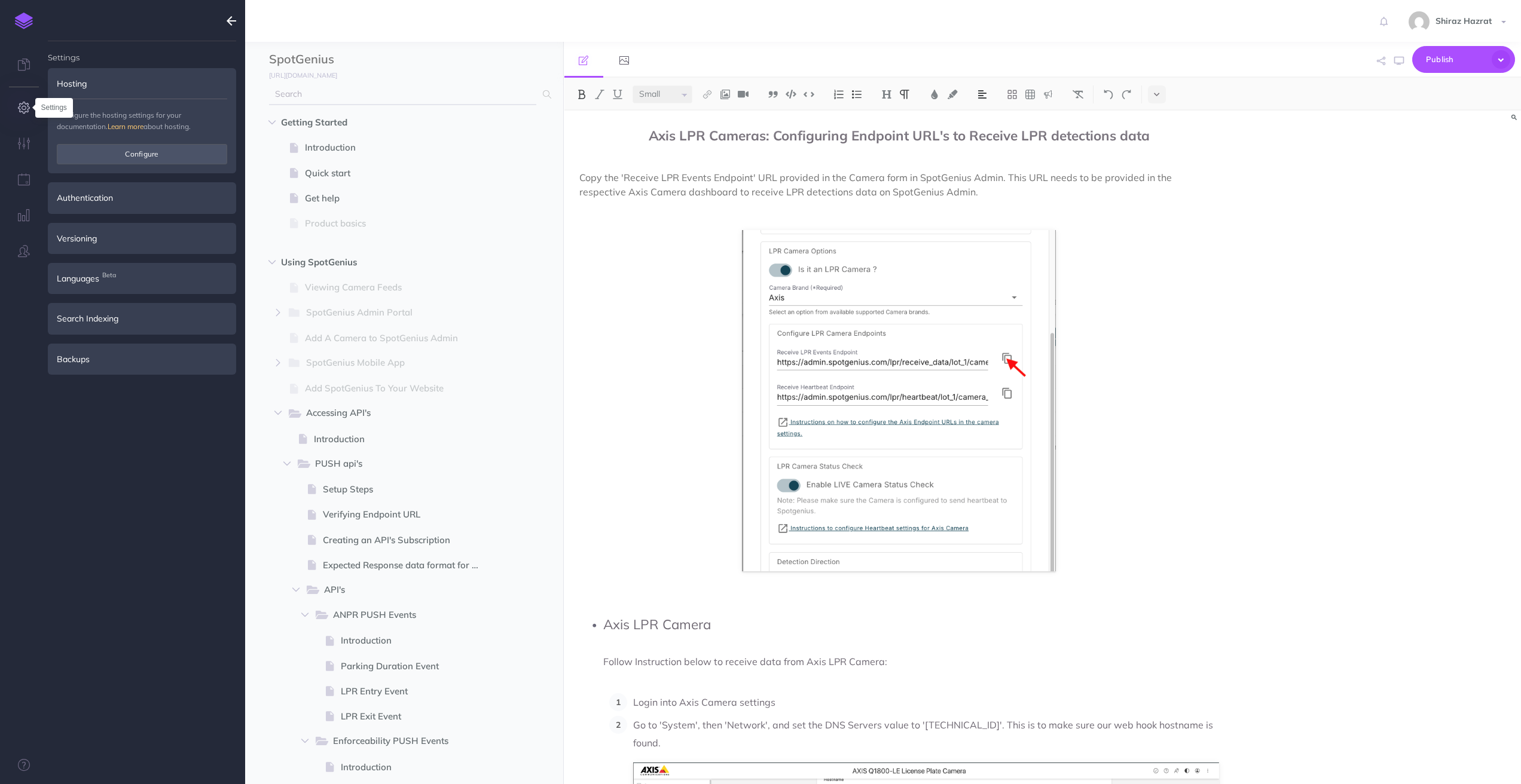
type input "[EMAIL_ADDRESS][DOMAIN_NAME]"
click at [130, 154] on button "Configure" at bounding box center [142, 154] width 171 height 21
